Goal: Information Seeking & Learning: Learn about a topic

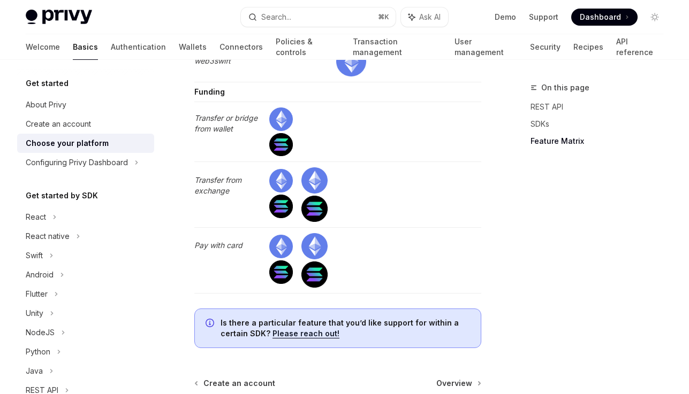
scroll to position [3158, 0]
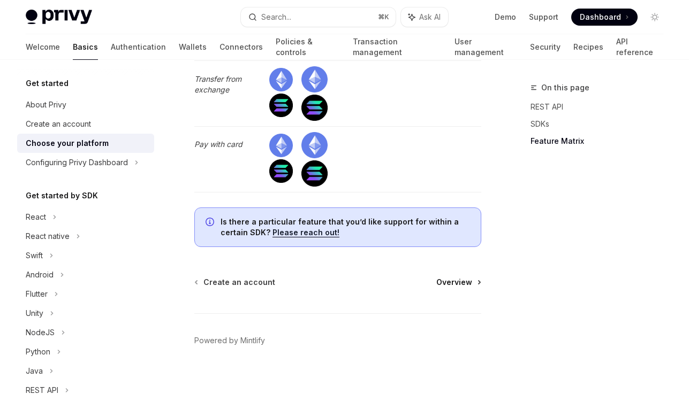
click at [453, 277] on span "Overview" at bounding box center [454, 282] width 36 height 11
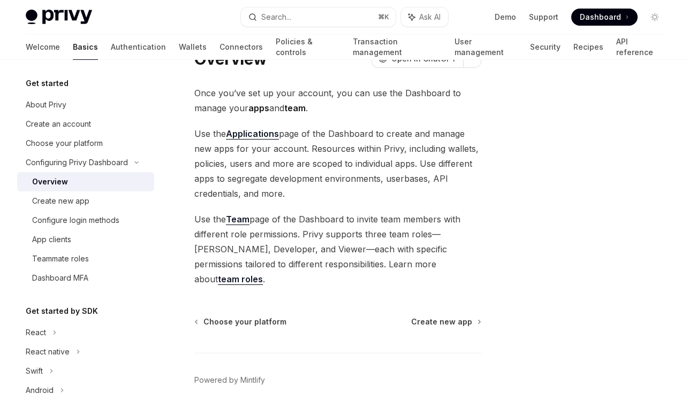
scroll to position [86, 0]
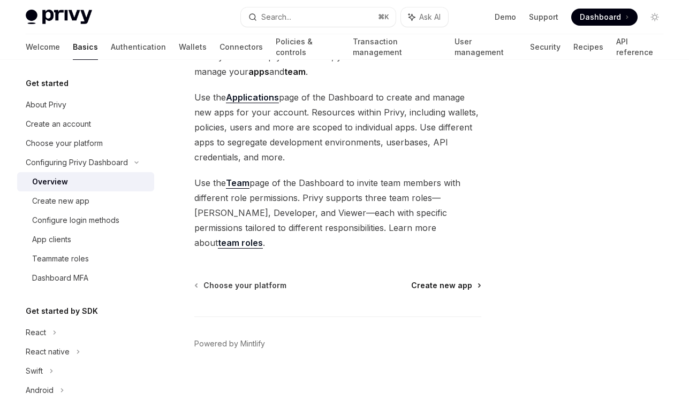
click at [448, 280] on span "Create new app" at bounding box center [441, 285] width 61 height 11
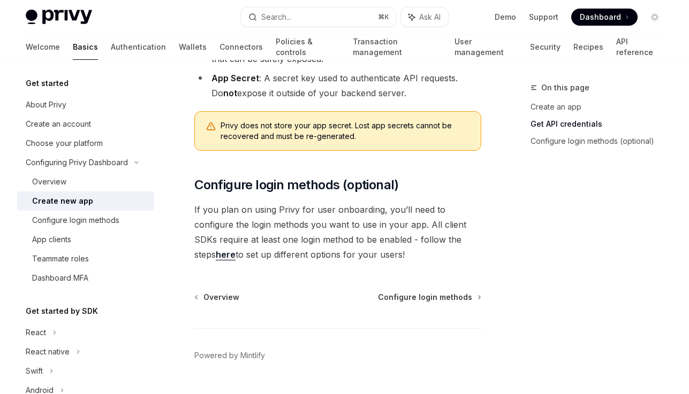
scroll to position [430, 0]
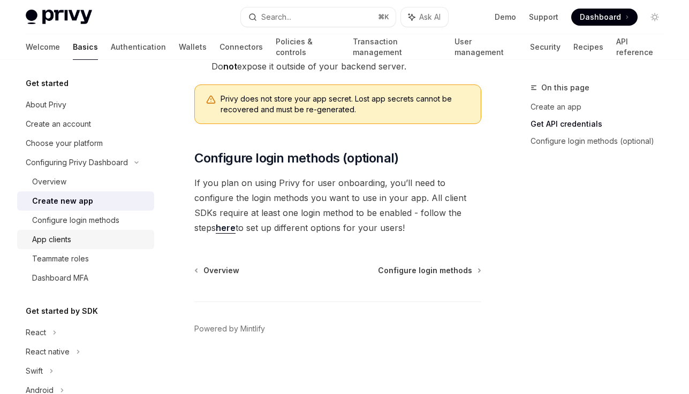
click at [67, 245] on div "App clients" at bounding box center [51, 239] width 39 height 13
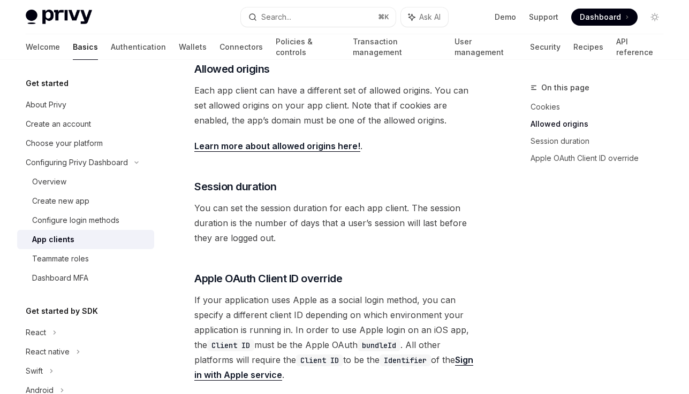
scroll to position [405, 0]
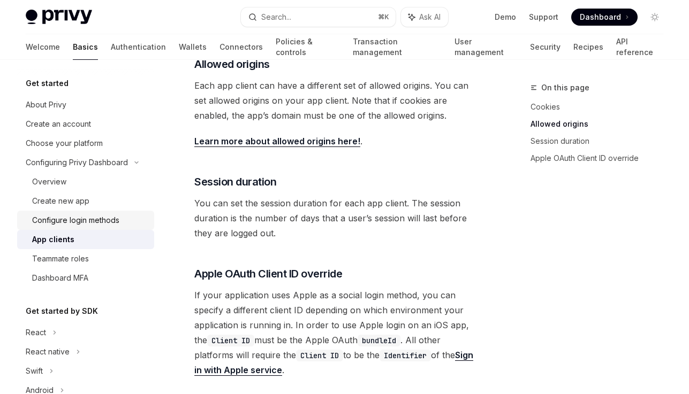
click at [106, 226] on div "Configure login methods" at bounding box center [75, 220] width 87 height 13
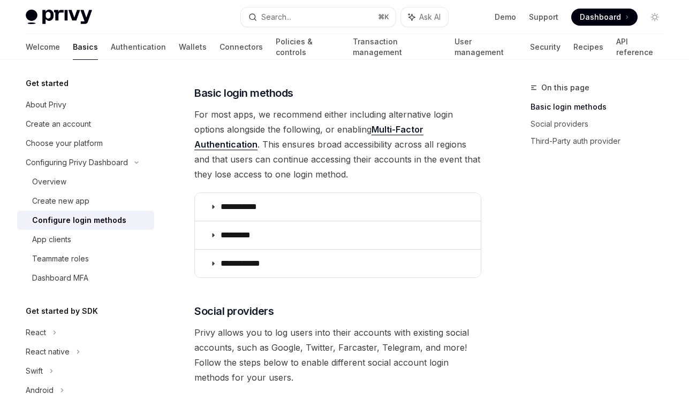
scroll to position [155, 0]
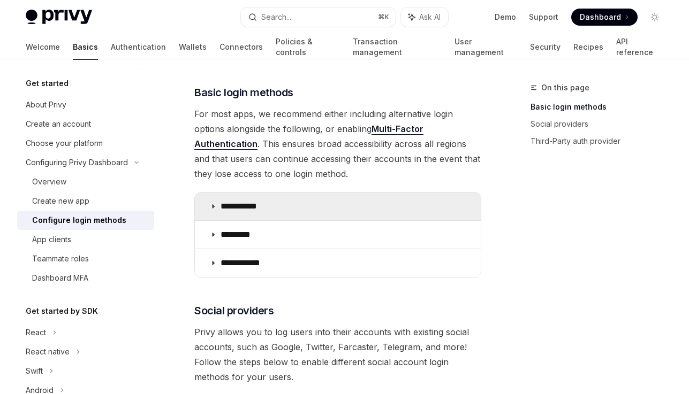
click at [214, 200] on summary "**********" at bounding box center [338, 207] width 286 height 28
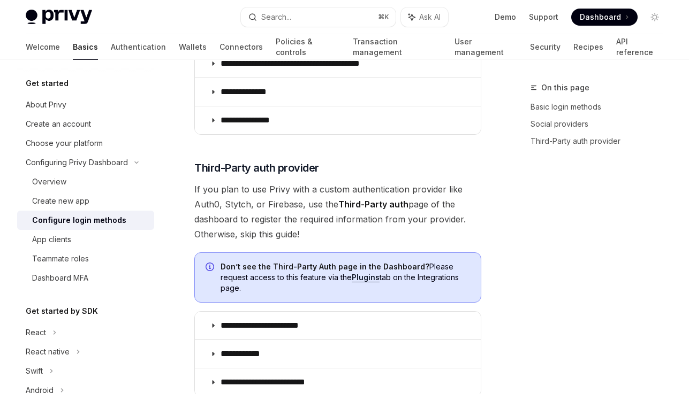
scroll to position [1052, 0]
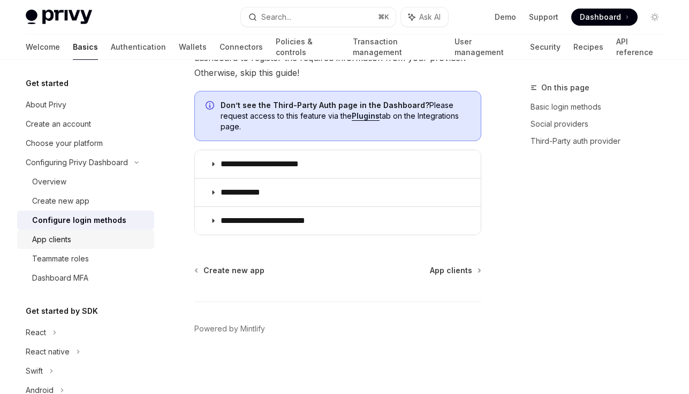
click at [89, 237] on div "App clients" at bounding box center [90, 239] width 116 height 13
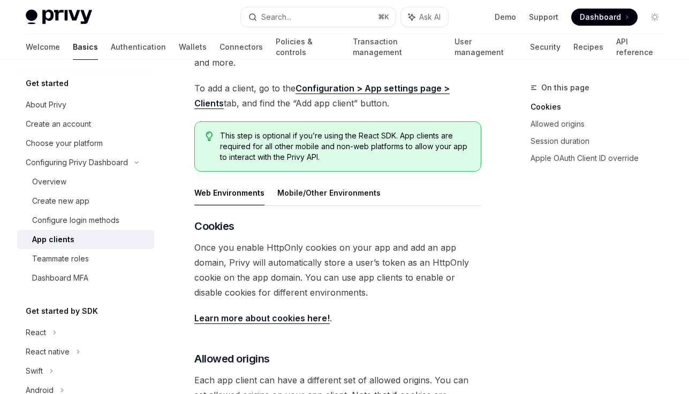
scroll to position [126, 0]
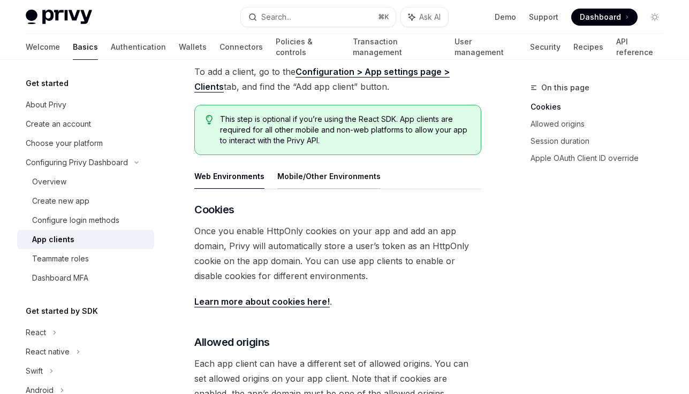
click at [315, 176] on button "Mobile/Other Environments" at bounding box center [328, 176] width 103 height 25
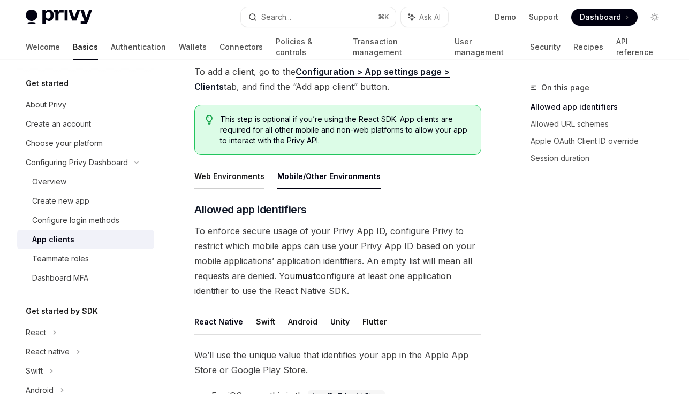
click at [210, 178] on button "Web Environments" at bounding box center [229, 176] width 70 height 25
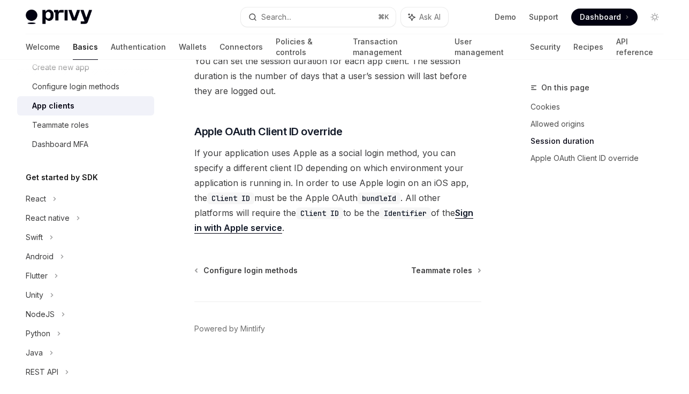
scroll to position [188, 0]
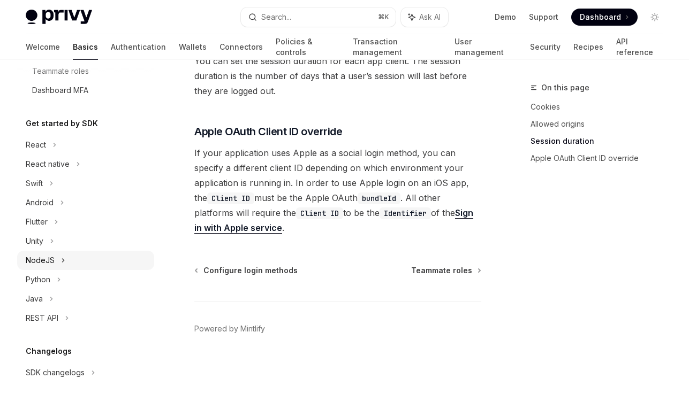
click at [42, 258] on div "NodeJS" at bounding box center [40, 260] width 29 height 13
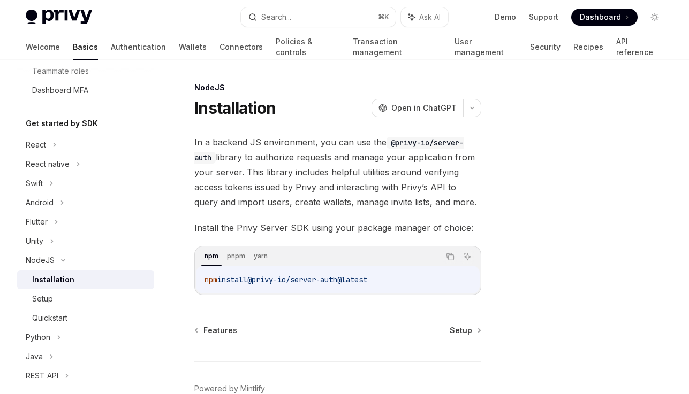
click at [256, 279] on span "@privy-io/server-auth@latest" at bounding box center [307, 280] width 120 height 10
copy div "npm install @privy-io/server-auth@latest"
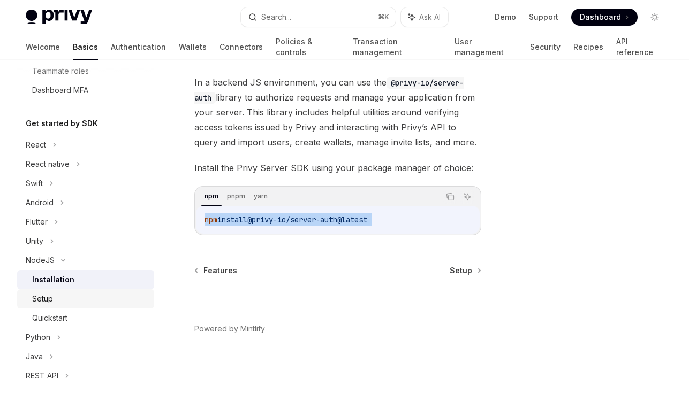
click at [54, 299] on div "Setup" at bounding box center [90, 299] width 116 height 13
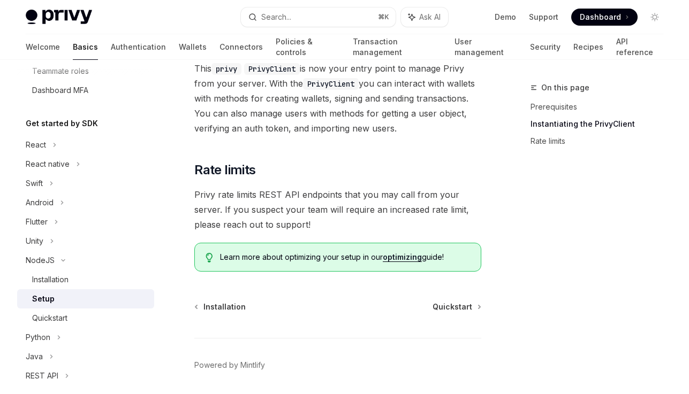
scroll to position [324, 0]
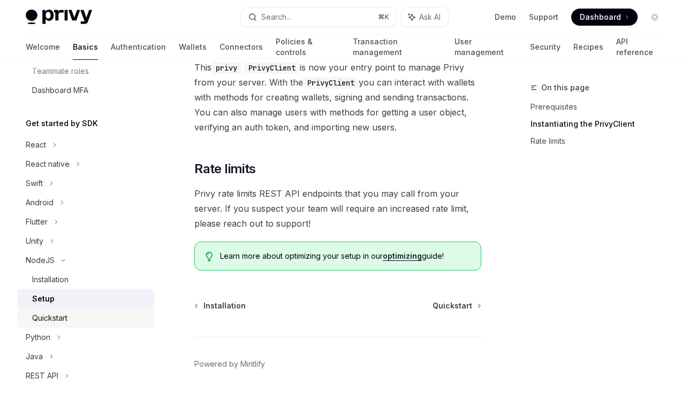
click at [80, 316] on div "Quickstart" at bounding box center [90, 318] width 116 height 13
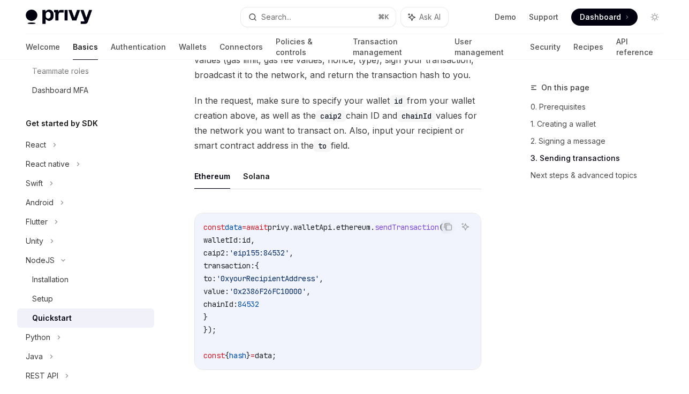
scroll to position [837, 0]
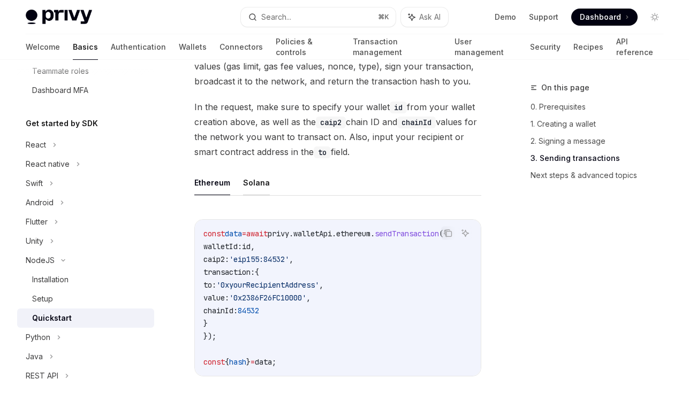
click at [256, 193] on button "Solana" at bounding box center [256, 182] width 27 height 25
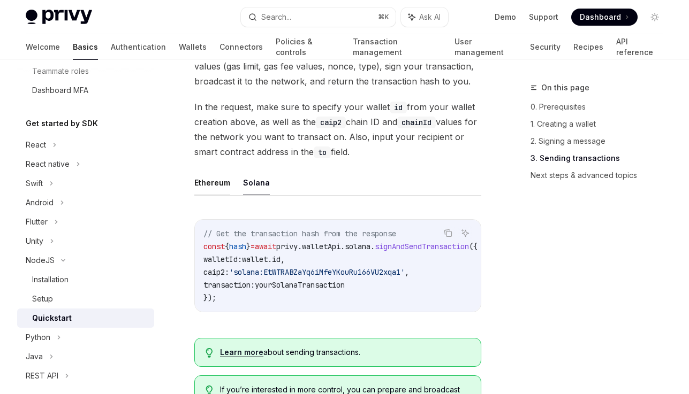
click at [224, 193] on button "Ethereum" at bounding box center [212, 182] width 36 height 25
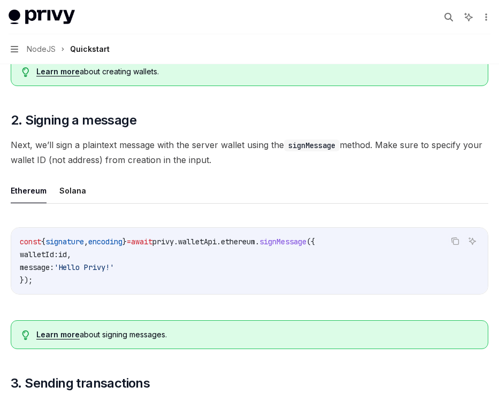
scroll to position [357, 0]
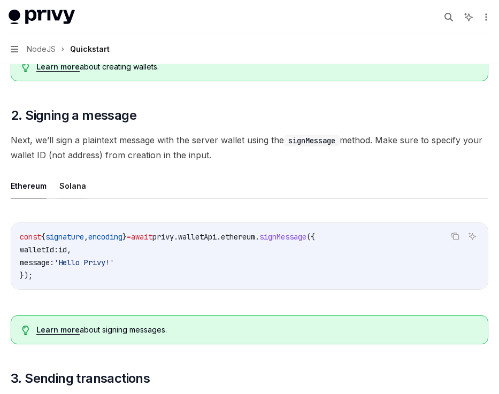
click at [71, 187] on button "Solana" at bounding box center [72, 185] width 27 height 25
type textarea "*"
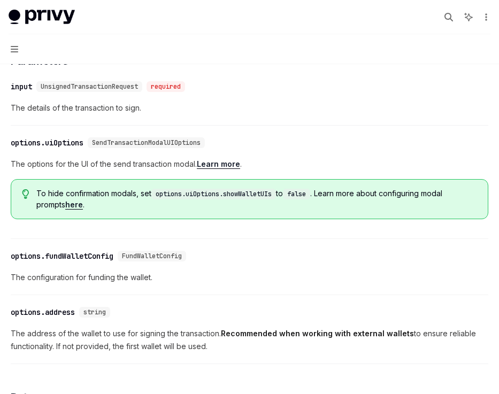
scroll to position [707, 0]
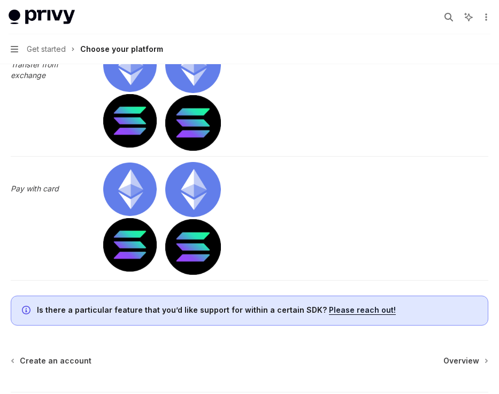
scroll to position [4057, 0]
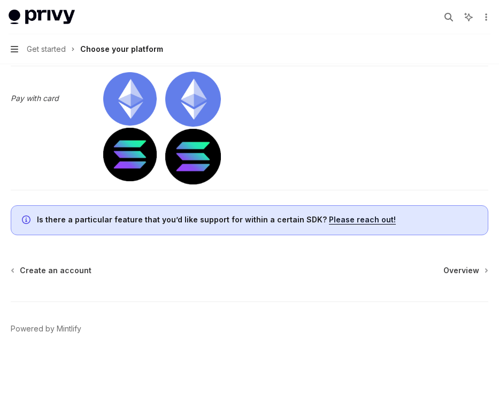
click at [13, 52] on icon "button" at bounding box center [14, 49] width 7 height 6
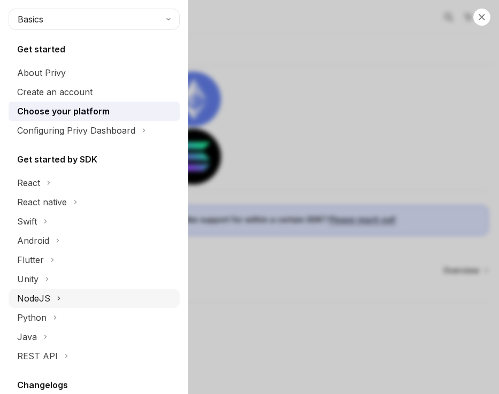
click at [47, 300] on div "NodeJS" at bounding box center [33, 298] width 33 height 13
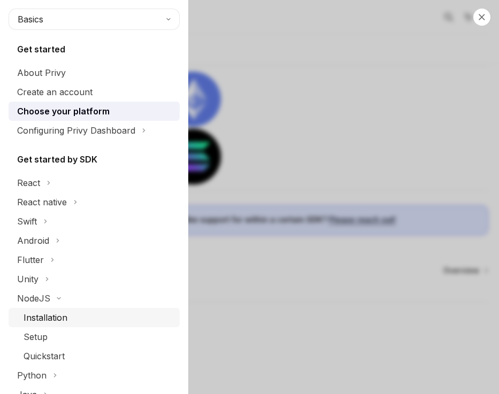
click at [47, 324] on div "Installation" at bounding box center [46, 317] width 44 height 13
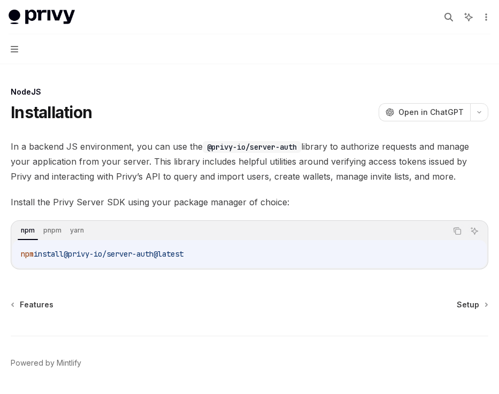
drag, startPoint x: 20, startPoint y: 254, endPoint x: 211, endPoint y: 252, distance: 190.5
click at [211, 252] on div "npm install @privy-io/server-auth@latest" at bounding box center [249, 254] width 475 height 28
copy span "npm install @privy-io/server-auth@latest"
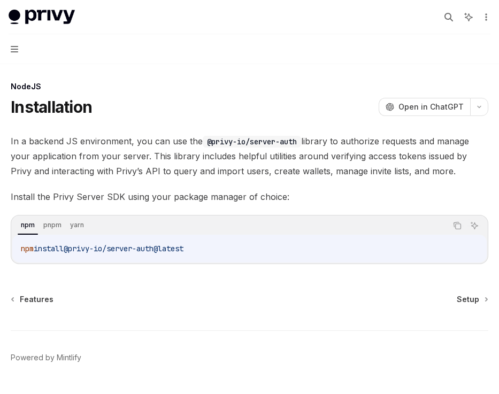
scroll to position [34, 0]
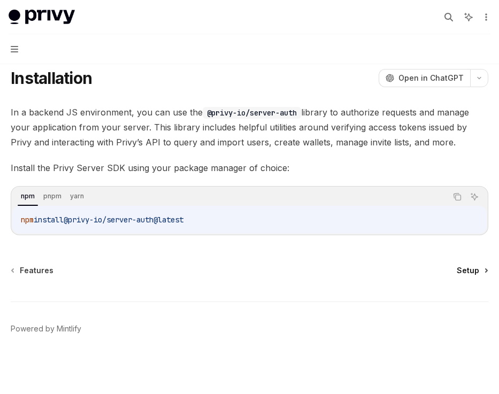
click at [465, 271] on span "Setup" at bounding box center [468, 270] width 22 height 11
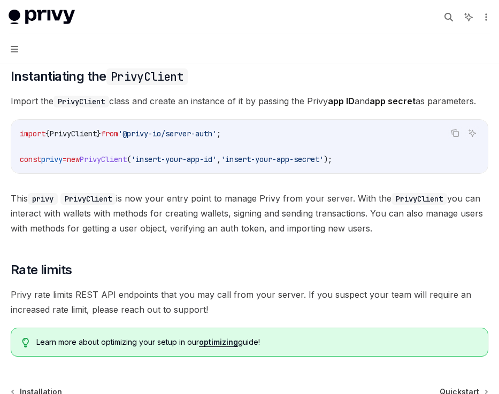
scroll to position [304, 0]
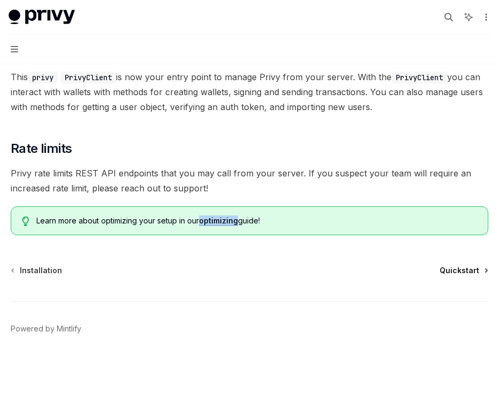
click at [461, 268] on span "Quickstart" at bounding box center [460, 270] width 40 height 11
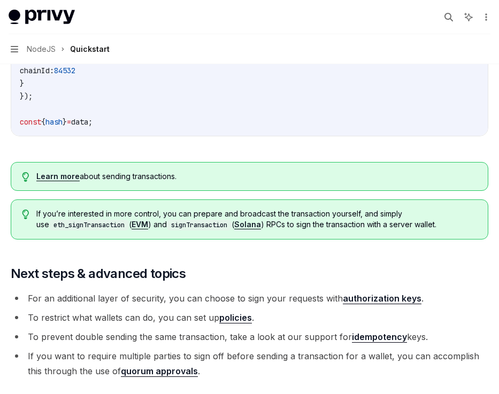
scroll to position [1098, 0]
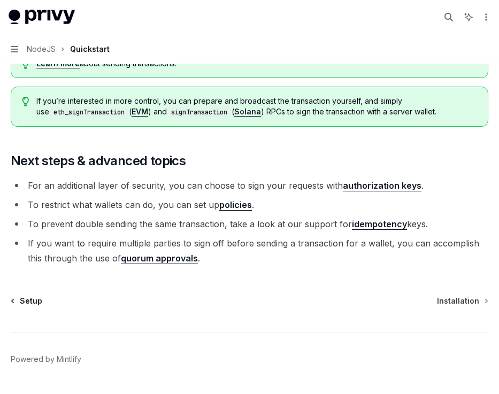
click at [35, 300] on span "Setup" at bounding box center [31, 301] width 22 height 11
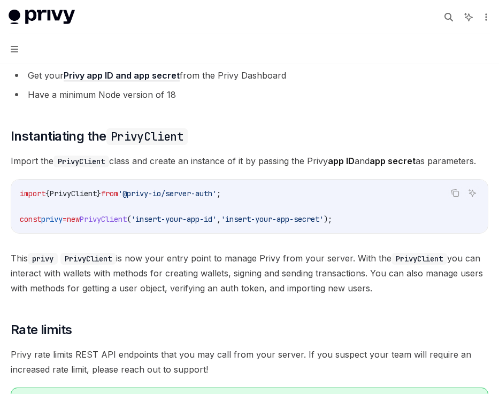
scroll to position [106, 0]
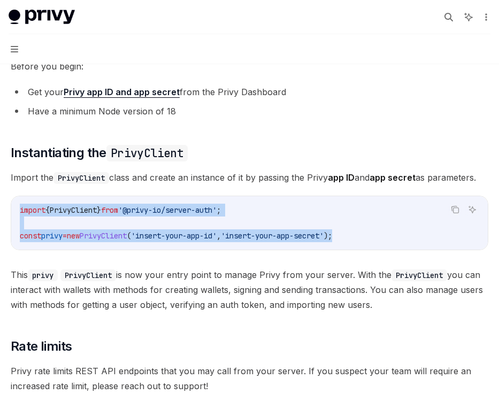
drag, startPoint x: 377, startPoint y: 240, endPoint x: 16, endPoint y: 202, distance: 363.8
click at [16, 202] on div "import { PrivyClient } from '@privy-io/server-auth' ; const privy = new PrivyCl…" at bounding box center [249, 223] width 477 height 54
copy code "import { PrivyClient } from '@privy-io/server-auth' ; const privy = new PrivyCl…"
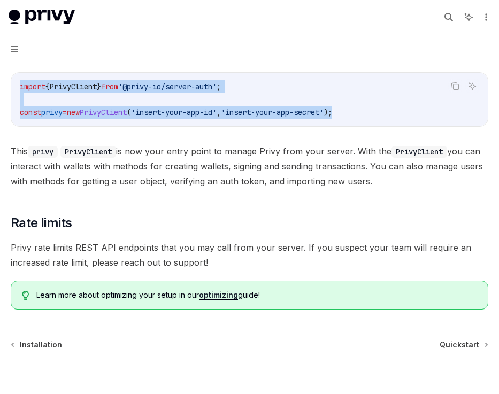
scroll to position [279, 0]
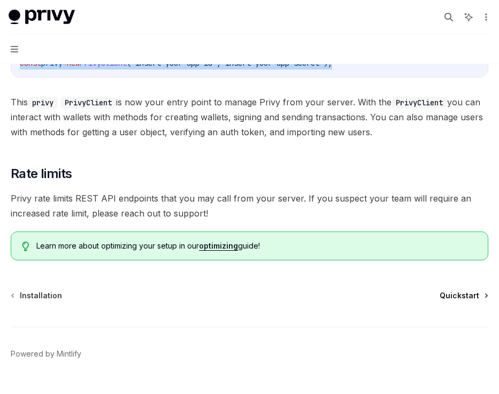
click at [468, 298] on span "Quickstart" at bounding box center [460, 296] width 40 height 11
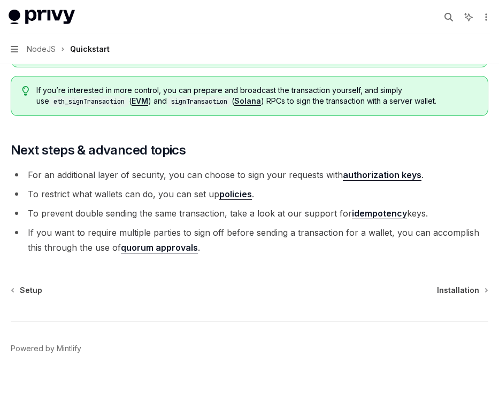
scroll to position [1109, 0]
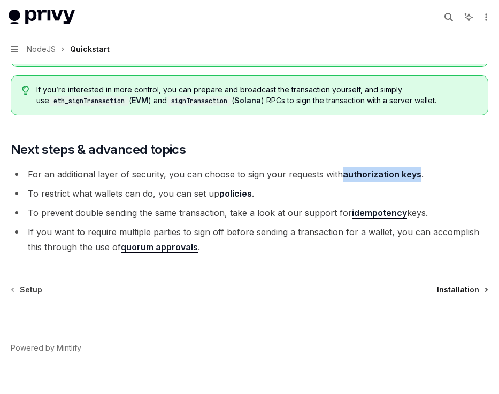
click at [458, 291] on span "Installation" at bounding box center [458, 290] width 42 height 11
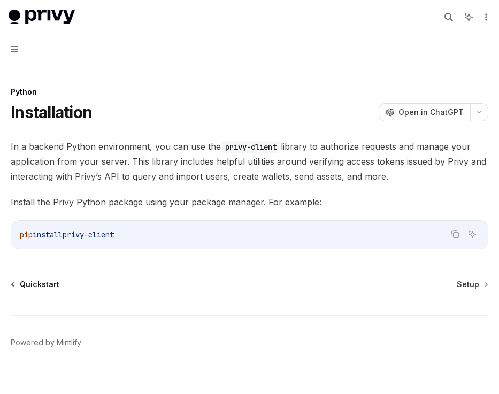
click at [37, 285] on span "Quickstart" at bounding box center [40, 284] width 40 height 11
type textarea "*"
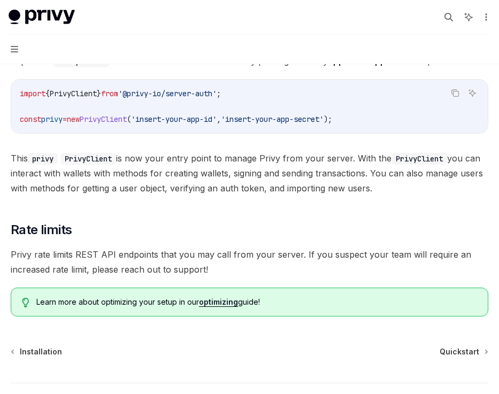
scroll to position [304, 0]
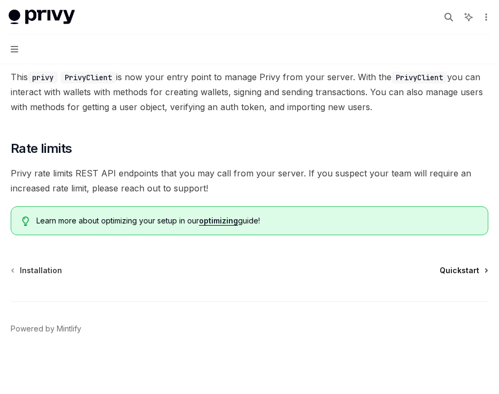
click at [454, 269] on span "Quickstart" at bounding box center [460, 270] width 40 height 11
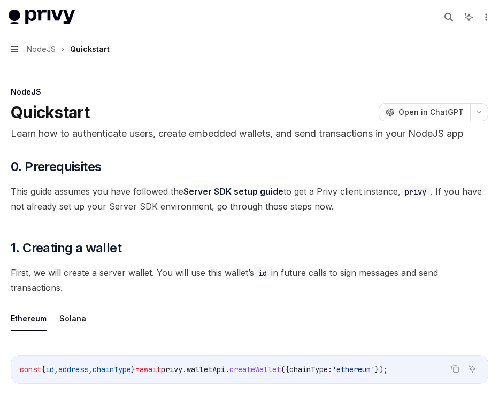
click at [16, 47] on icon "button" at bounding box center [14, 49] width 7 height 9
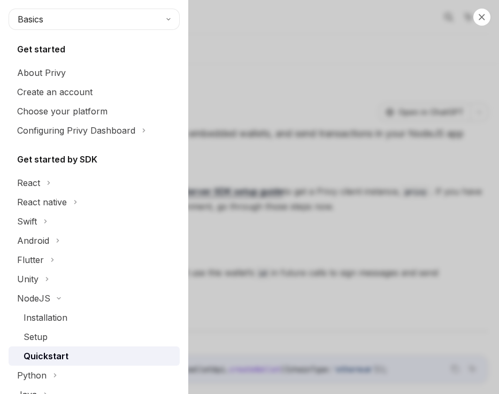
click at [52, 49] on h5 "Get started" at bounding box center [41, 49] width 48 height 13
click at [92, 21] on button "Basics" at bounding box center [94, 19] width 171 height 21
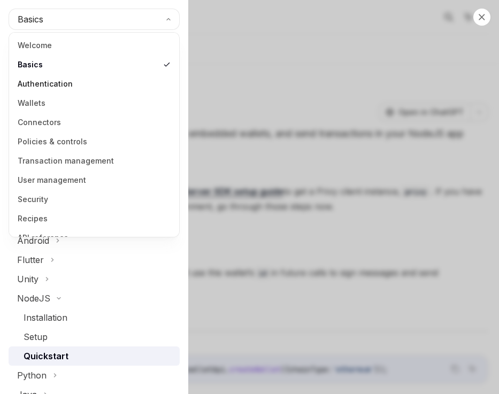
click at [47, 83] on link "Authentication" at bounding box center [94, 83] width 164 height 19
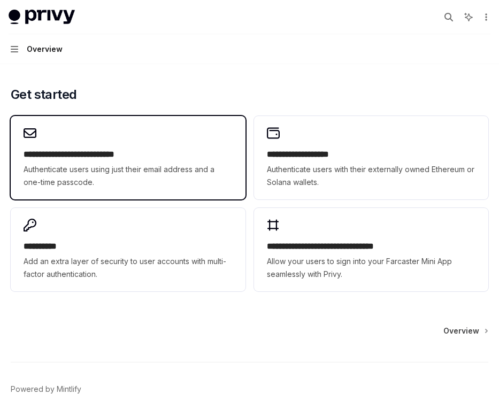
scroll to position [787, 0]
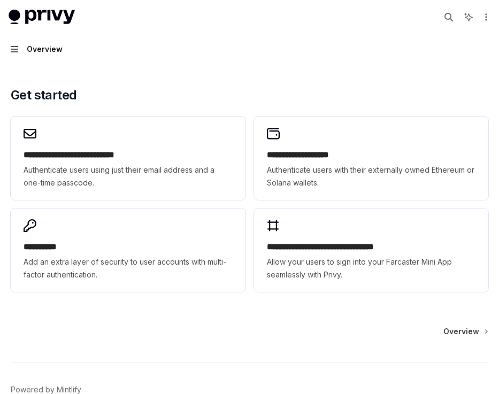
click at [13, 53] on icon "button" at bounding box center [14, 49] width 7 height 9
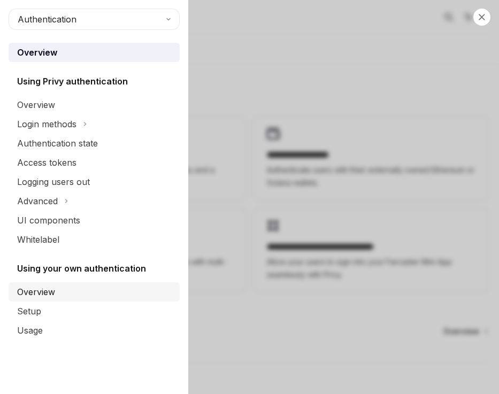
click at [43, 299] on link "Overview" at bounding box center [94, 292] width 171 height 19
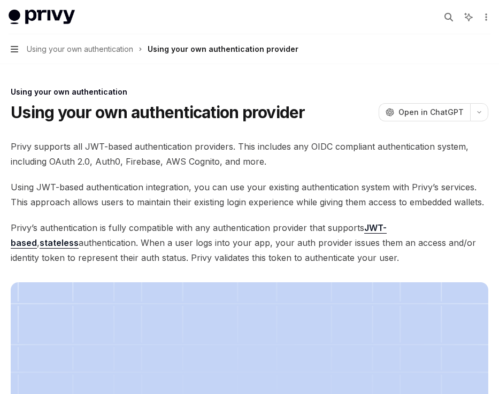
click at [11, 50] on icon "button" at bounding box center [14, 49] width 7 height 9
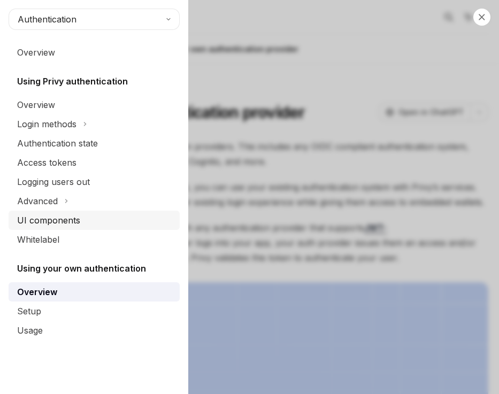
click at [50, 224] on div "UI components" at bounding box center [48, 220] width 63 height 13
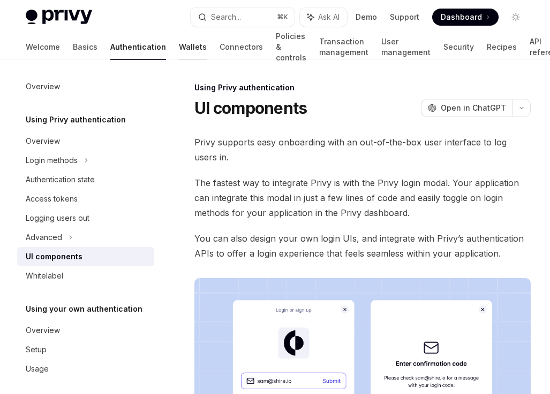
click at [179, 52] on link "Wallets" at bounding box center [193, 47] width 28 height 26
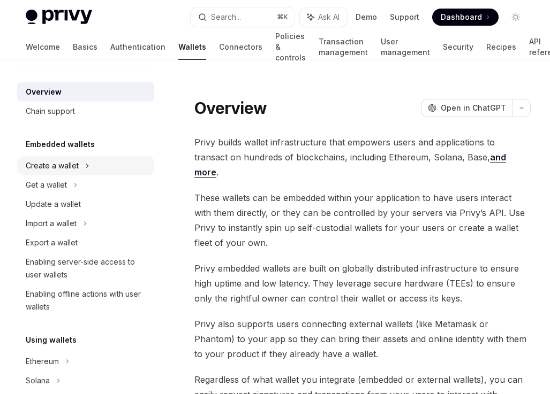
click at [56, 164] on div "Create a wallet" at bounding box center [52, 165] width 53 height 13
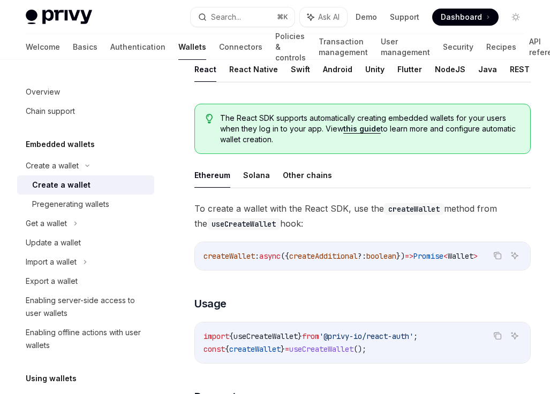
scroll to position [271, 0]
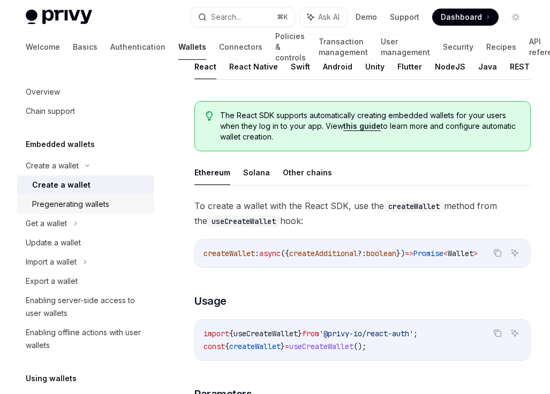
click at [37, 206] on div "Pregenerating wallets" at bounding box center [70, 204] width 77 height 13
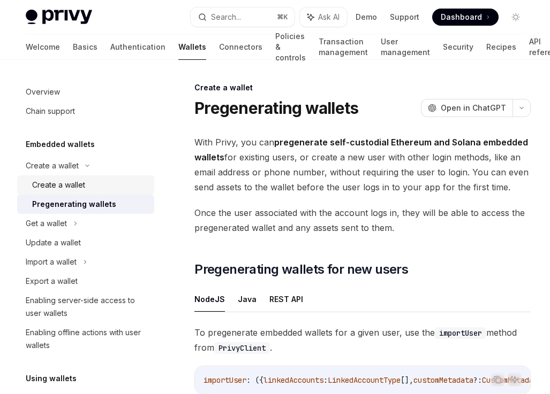
click at [49, 189] on div "Create a wallet" at bounding box center [58, 185] width 53 height 13
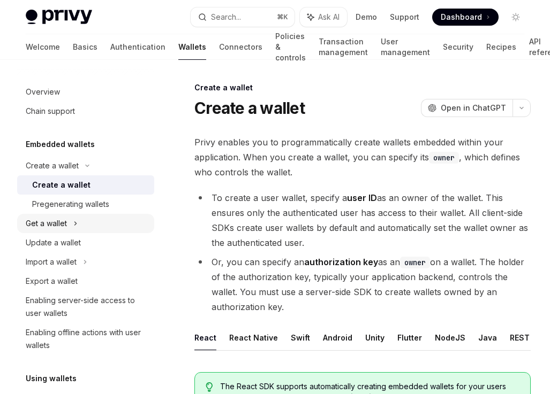
click at [43, 232] on div "Get a wallet" at bounding box center [85, 223] width 137 height 19
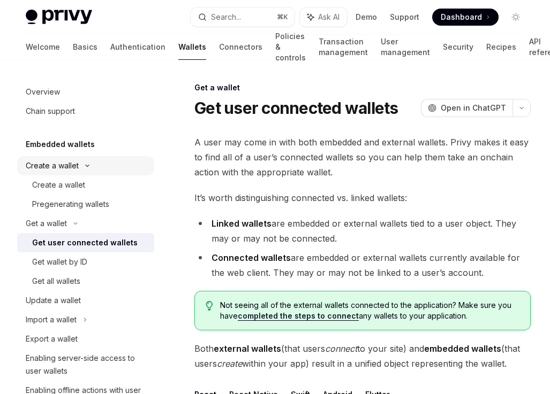
click at [49, 164] on div "Create a wallet" at bounding box center [52, 165] width 53 height 13
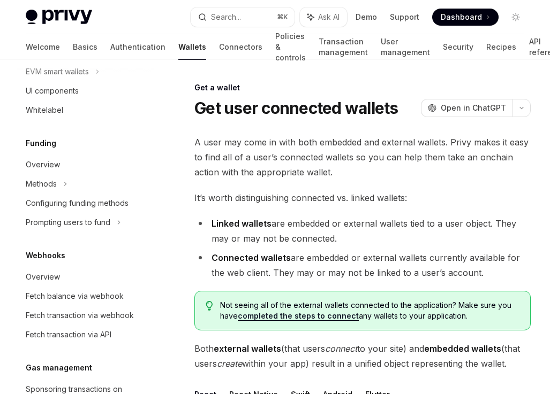
scroll to position [435, 0]
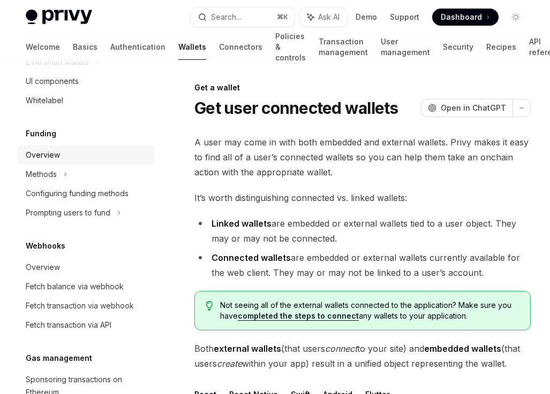
click at [52, 156] on div "Overview" at bounding box center [43, 155] width 34 height 13
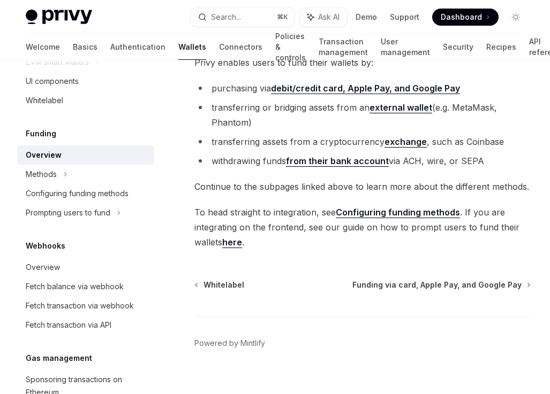
scroll to position [427, 0]
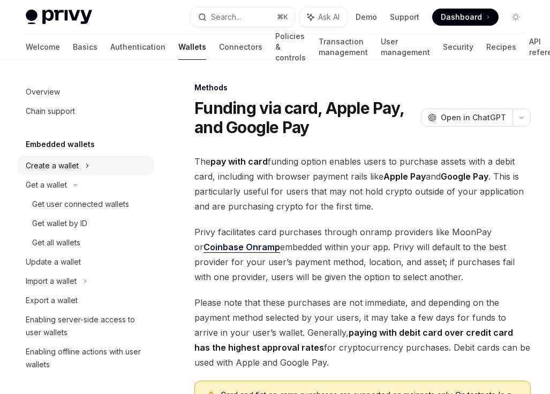
click at [71, 169] on div "Create a wallet" at bounding box center [52, 165] width 53 height 13
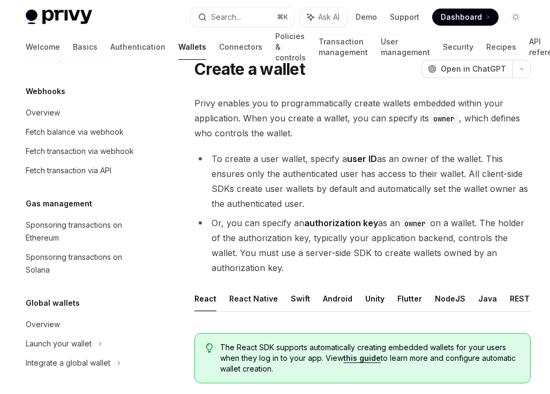
scroll to position [40, 0]
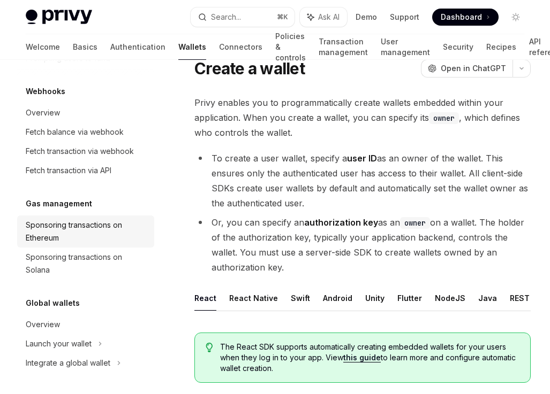
click at [72, 225] on div "Sponsoring transactions on Ethereum" at bounding box center [87, 232] width 122 height 26
type textarea "*"
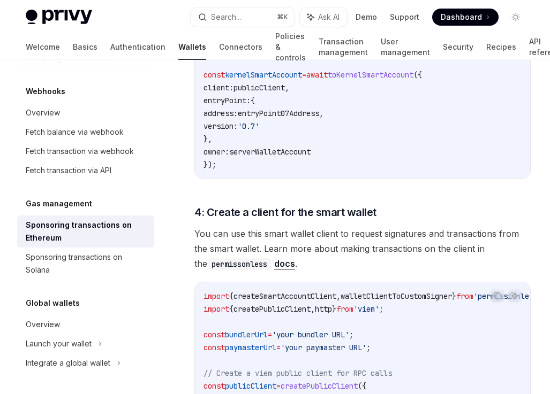
scroll to position [1094, 0]
